Goal: Information Seeking & Learning: Learn about a topic

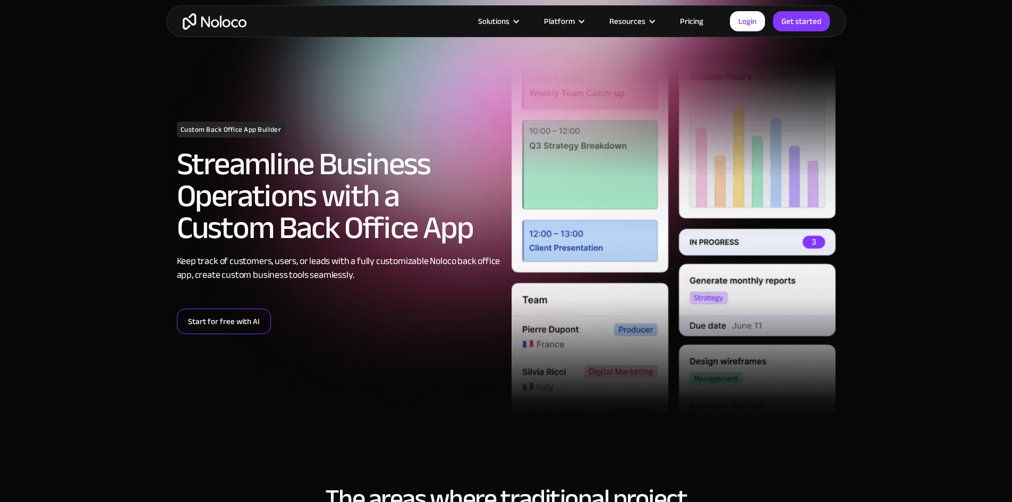
scroll to position [53, 0]
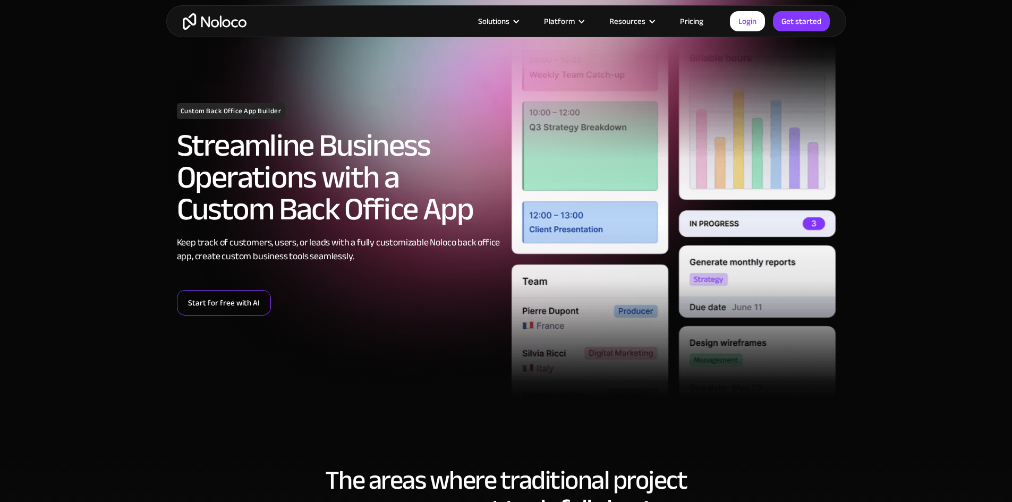
click at [236, 302] on link "Start for free with AI" at bounding box center [224, 302] width 94 height 25
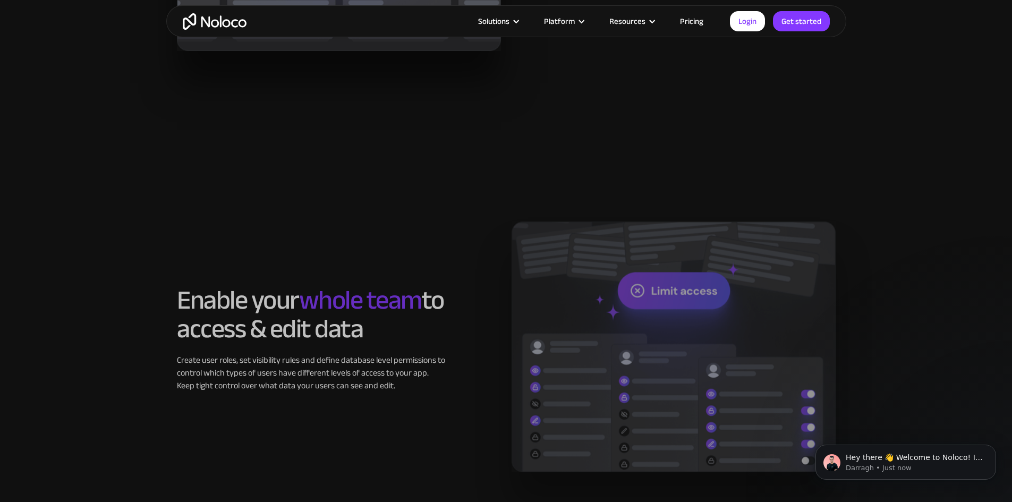
scroll to position [1700, 0]
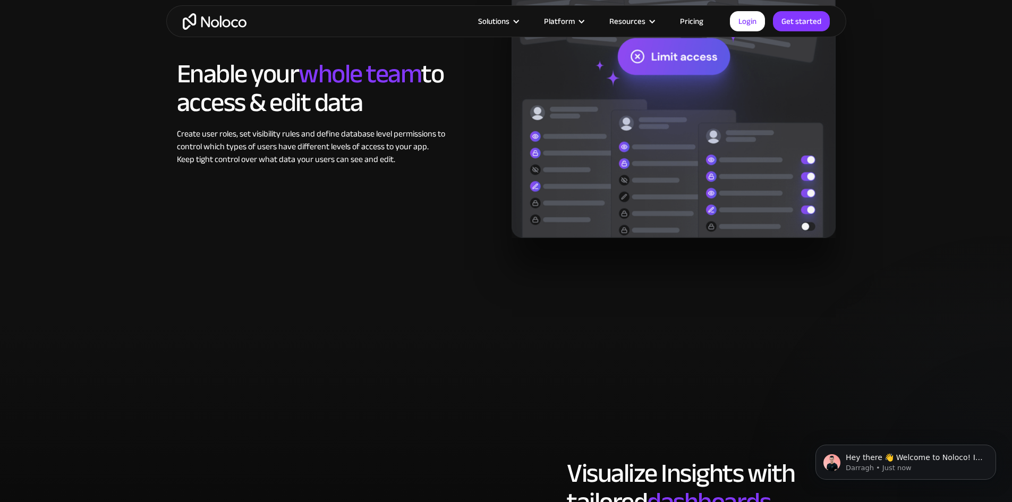
click at [686, 18] on link "Pricing" at bounding box center [692, 21] width 50 height 14
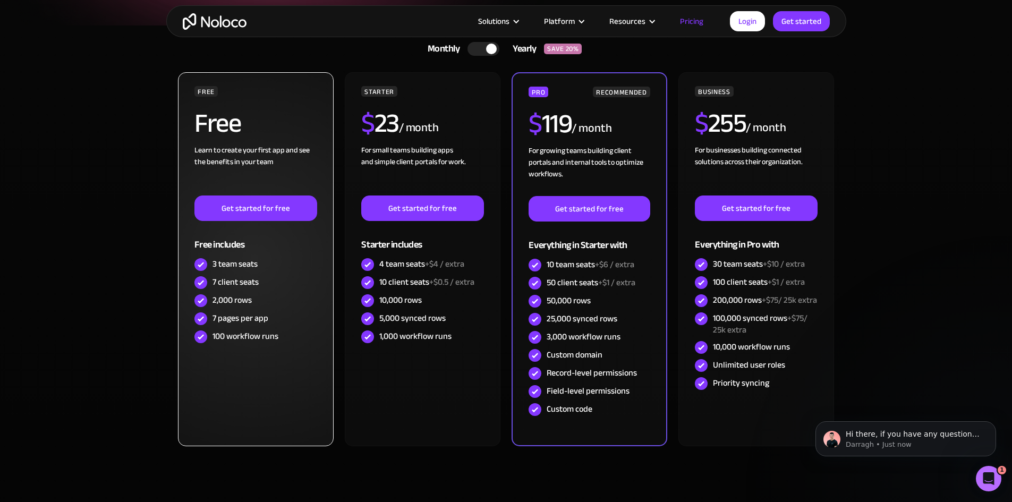
click at [234, 337] on div "100 workflow runs" at bounding box center [245, 336] width 66 height 12
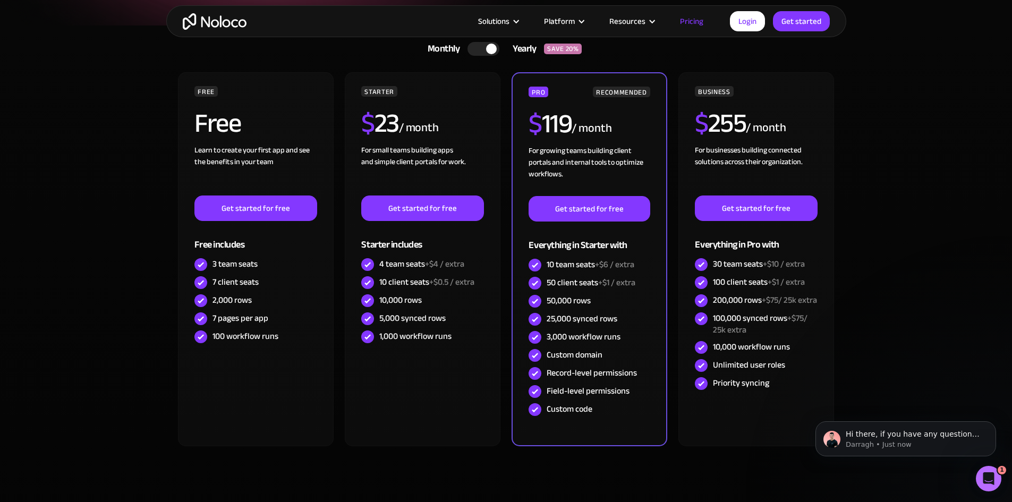
click at [493, 46] on div at bounding box center [491, 49] width 11 height 11
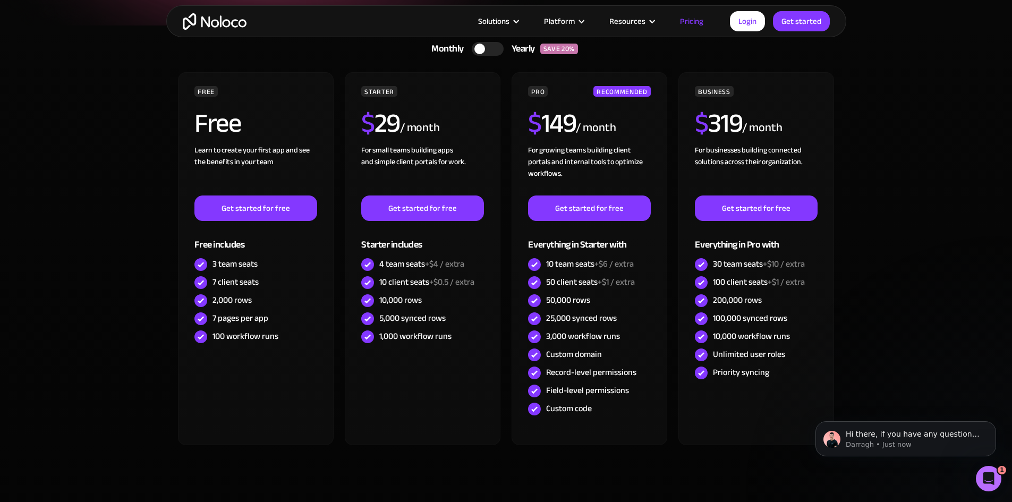
click at [488, 46] on div at bounding box center [488, 49] width 32 height 14
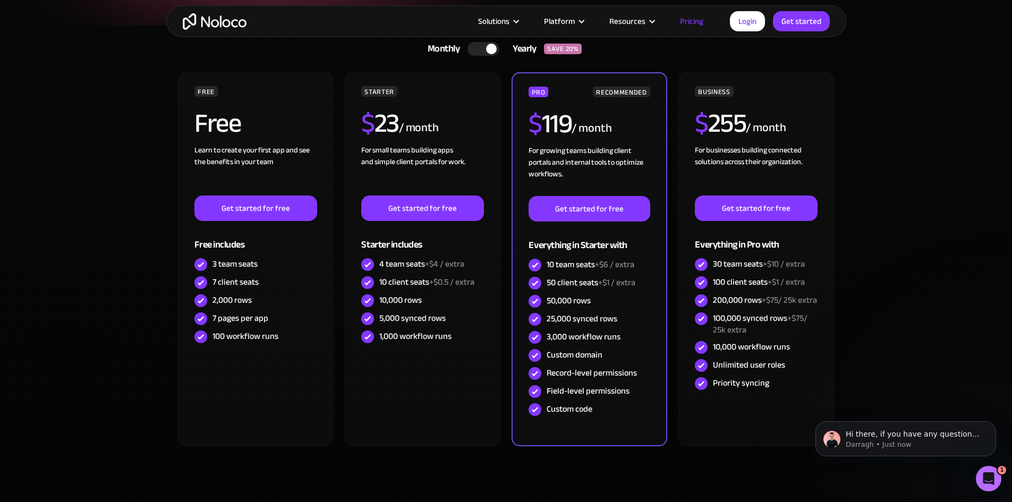
click at [488, 46] on div at bounding box center [491, 49] width 11 height 11
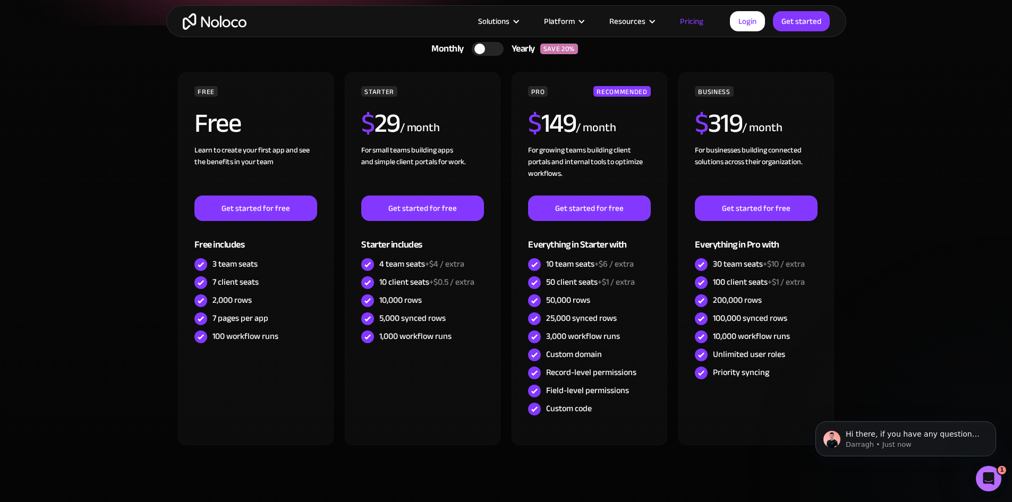
click at [488, 46] on div at bounding box center [488, 49] width 32 height 14
